Goal: Information Seeking & Learning: Find specific page/section

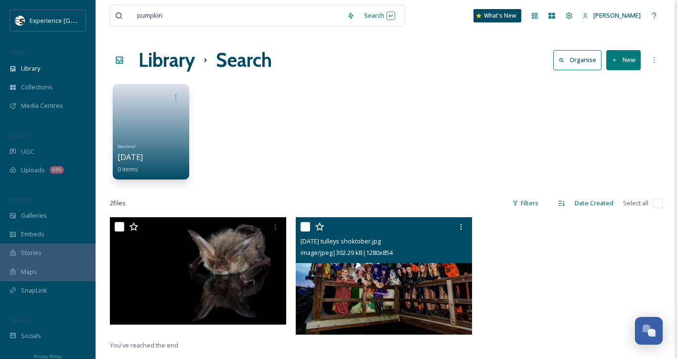
scroll to position [9, 0]
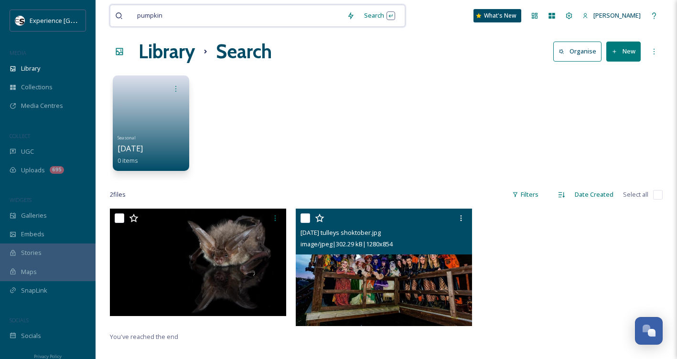
click at [255, 14] on input at bounding box center [255, 15] width 174 height 21
drag, startPoint x: 135, startPoint y: 20, endPoint x: 91, endPoint y: 21, distance: 44.0
click at [91, 21] on div "Experience Sussex MEDIA Library Collections Media Centres COLLECT UGC Uploads 6…" at bounding box center [338, 279] width 677 height 576
type input "p"
type input "rogate"
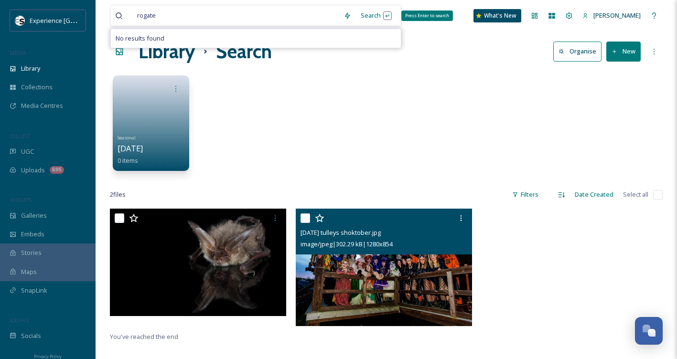
click at [359, 15] on div "Search Press Enter to search" at bounding box center [376, 15] width 41 height 19
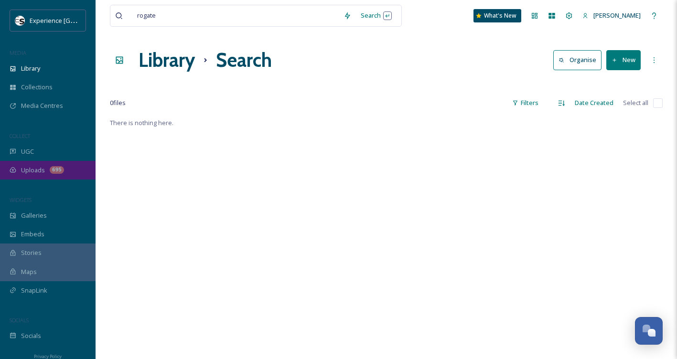
click at [38, 170] on span "Uploads" at bounding box center [33, 170] width 24 height 9
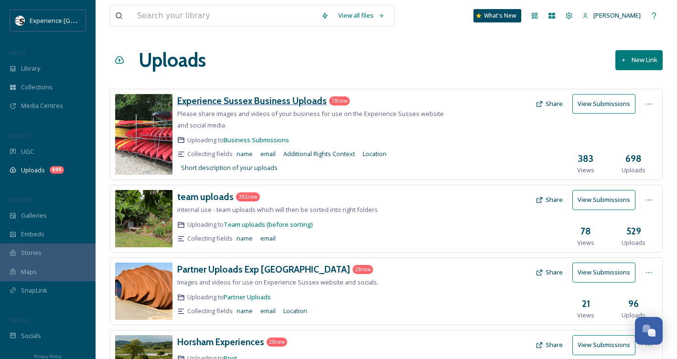
click at [275, 101] on h3 "Experience Sussex Business Uploads" at bounding box center [251, 100] width 149 height 11
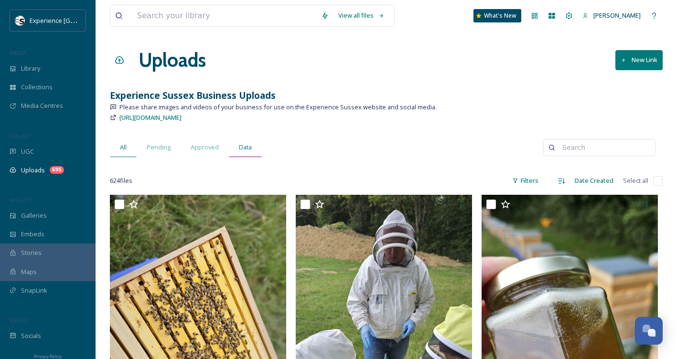
click at [246, 148] on span "Data" at bounding box center [245, 147] width 13 height 9
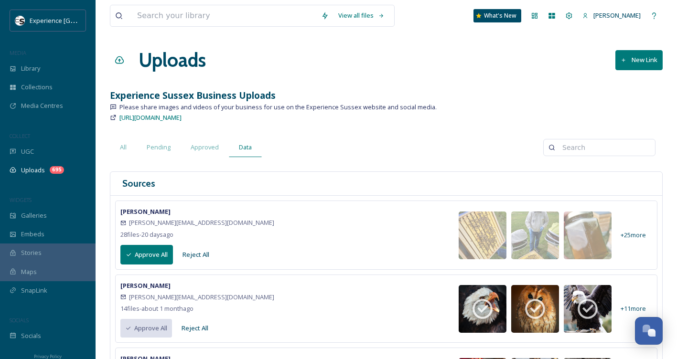
click at [572, 150] on input at bounding box center [603, 147] width 93 height 19
type input "rogate"
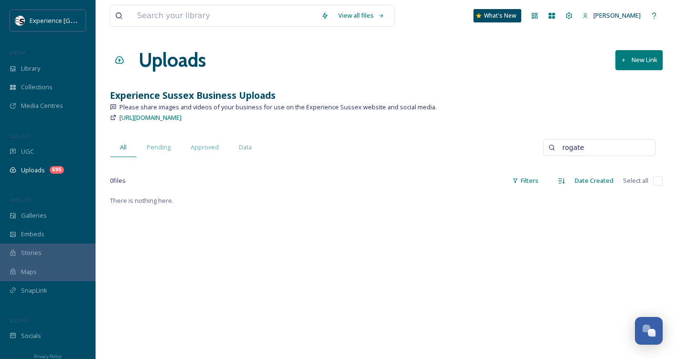
drag, startPoint x: 591, startPoint y: 149, endPoint x: 519, endPoint y: 149, distance: 71.6
click at [519, 149] on div "All Pending Approved Data rogate" at bounding box center [386, 148] width 553 height 20
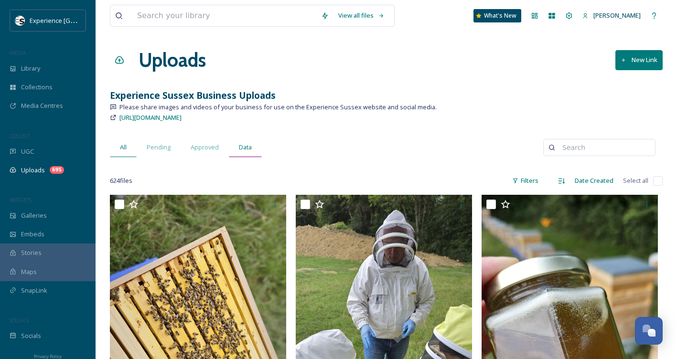
drag, startPoint x: 246, startPoint y: 150, endPoint x: 261, endPoint y: 149, distance: 14.3
click at [246, 150] on span "Data" at bounding box center [245, 147] width 13 height 9
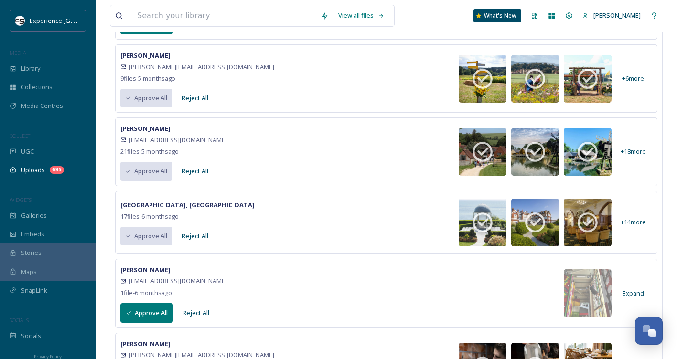
scroll to position [1862, 0]
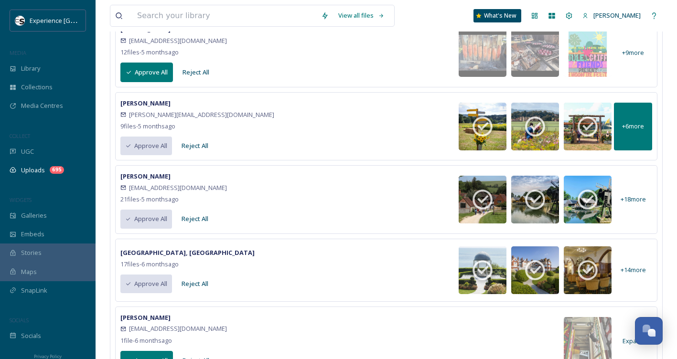
click at [628, 131] on div "+ 6 more" at bounding box center [633, 127] width 38 height 48
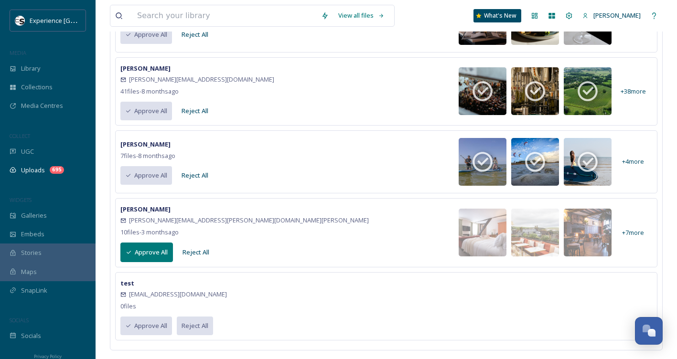
scroll to position [3841, 0]
